Goal: Navigation & Orientation: Find specific page/section

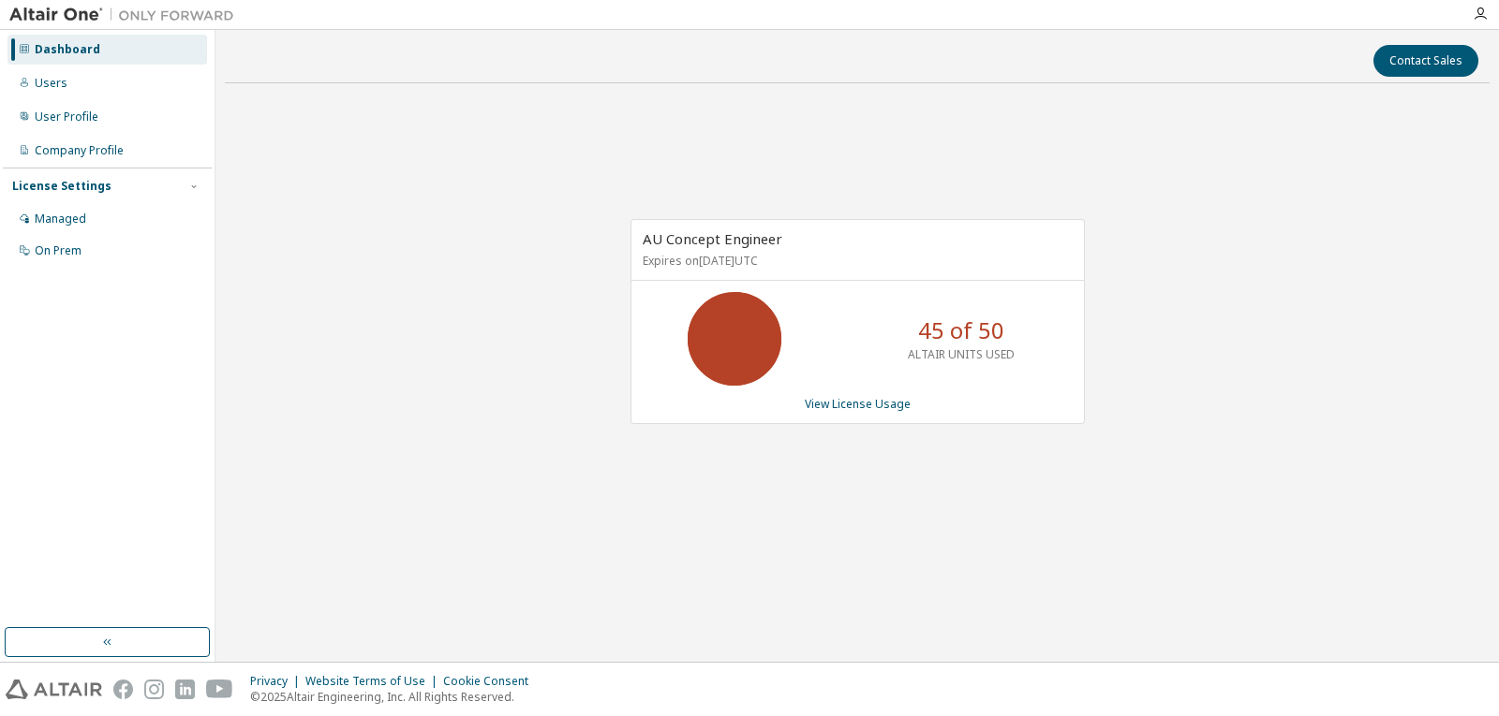
click at [979, 116] on div "AU Concept Engineer Expires on August 31, 2026 UTC 45 of 50 ALTAIR UNITS USED V…" at bounding box center [857, 330] width 1264 height 465
